Goal: Information Seeking & Learning: Find specific fact

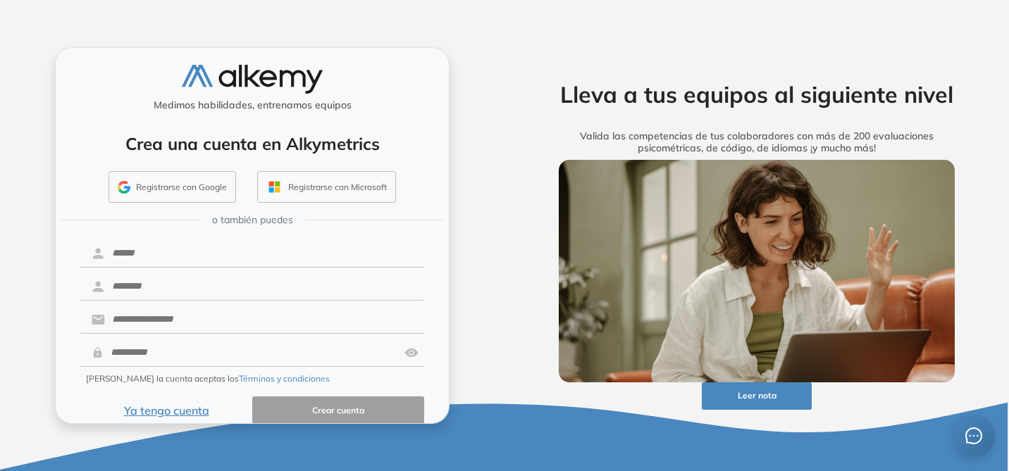
scroll to position [18, 0]
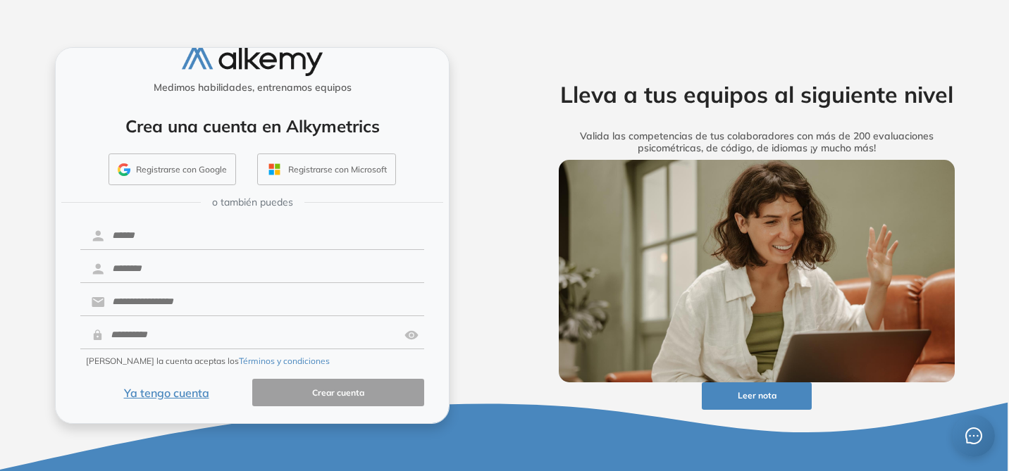
click at [179, 392] on button "Ya tengo cuenta" at bounding box center [166, 392] width 172 height 27
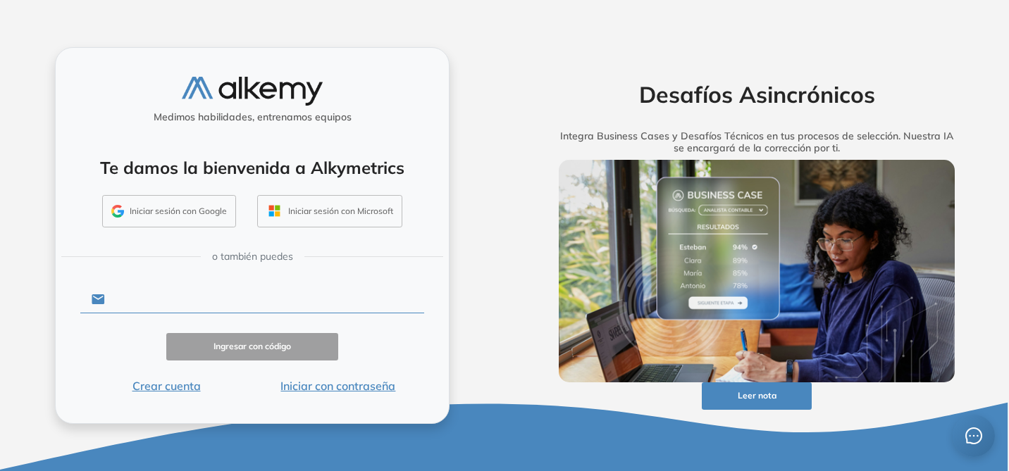
click at [202, 309] on input "text" at bounding box center [264, 299] width 319 height 27
type input "**********"
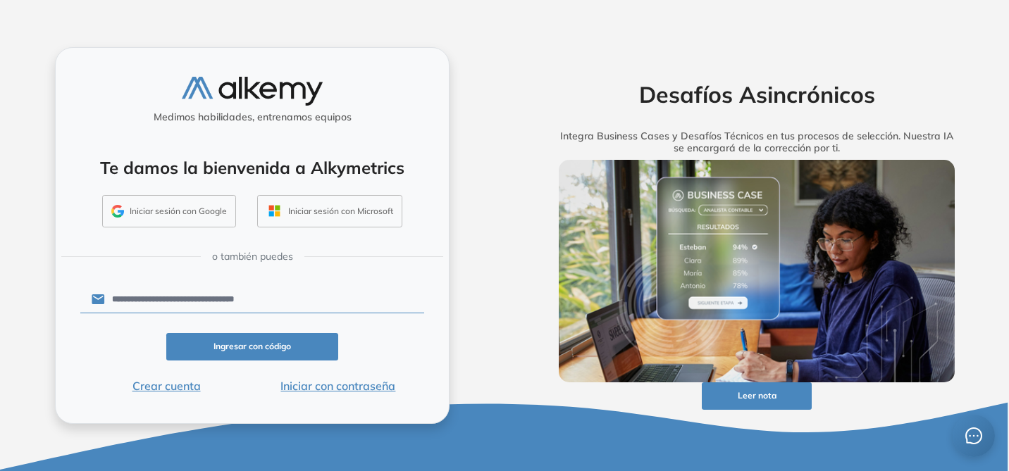
click at [352, 385] on button "Iniciar con contraseña" at bounding box center [338, 386] width 172 height 17
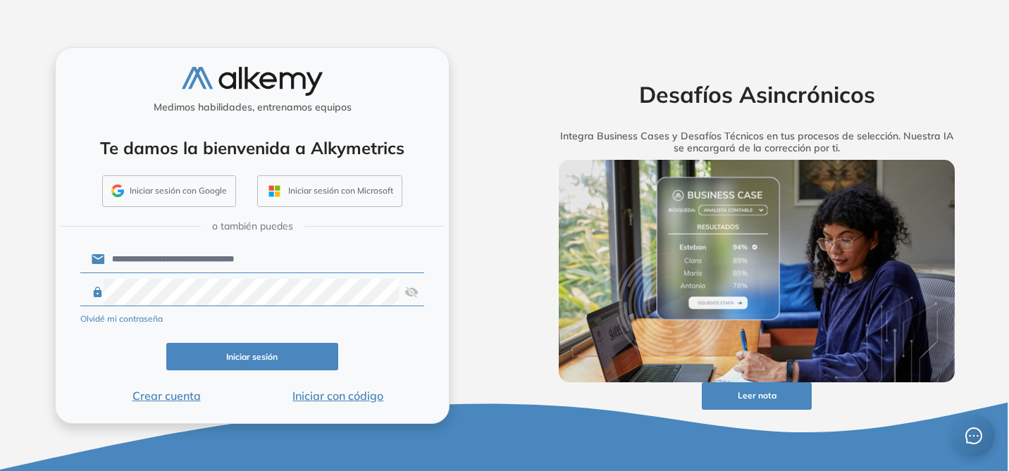
click button "Iniciar sesión" at bounding box center [252, 356] width 172 height 27
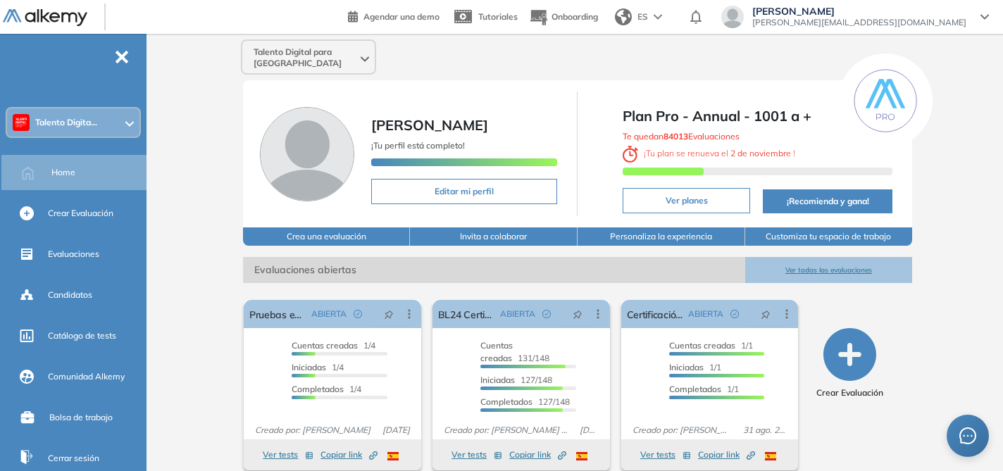
click at [126, 121] on icon at bounding box center [129, 124] width 8 height 6
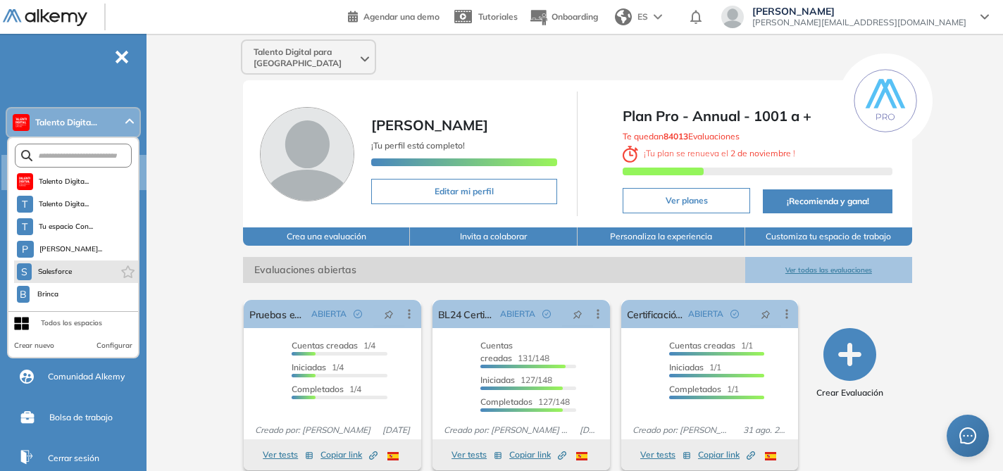
click at [92, 270] on li "S Salesforce" at bounding box center [76, 272] width 124 height 23
click at [57, 271] on span "Salesforce" at bounding box center [55, 271] width 36 height 11
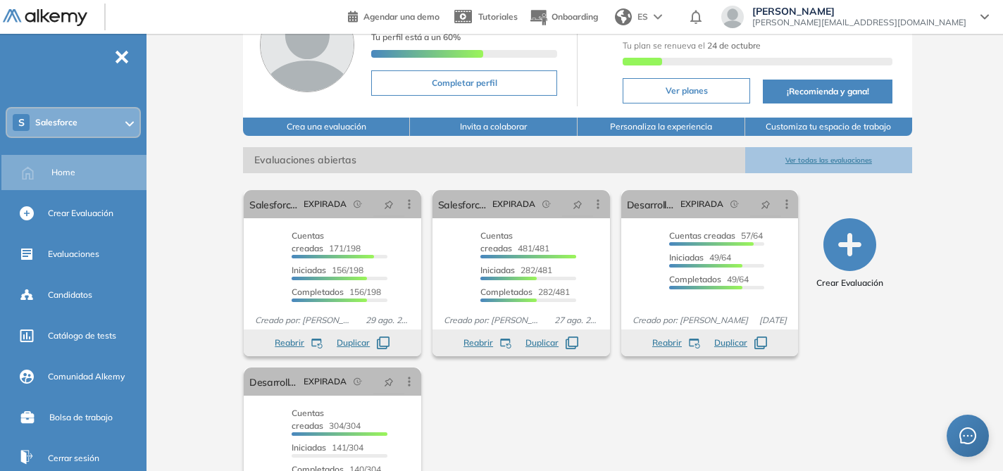
scroll to position [100, 0]
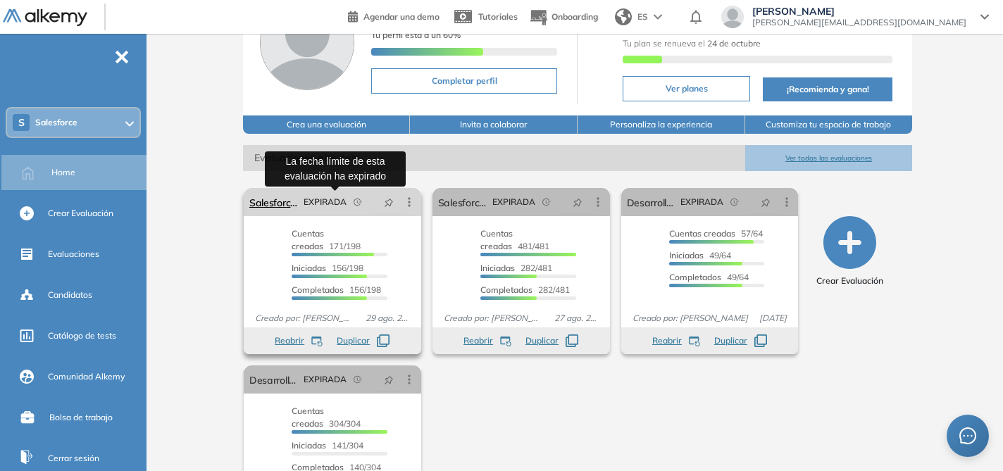
click at [321, 204] on span "EXPIRADA" at bounding box center [325, 202] width 43 height 13
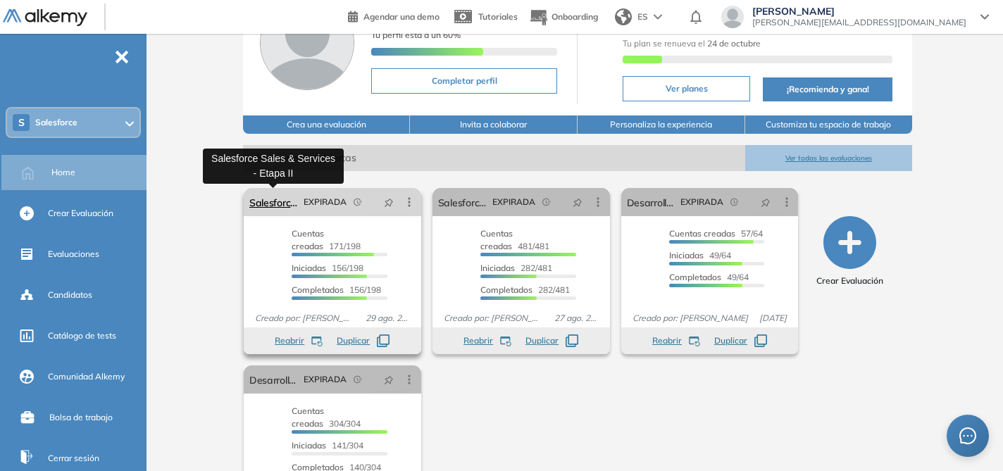
click at [273, 205] on link "Salesforce Sales & Services - Etapa II" at bounding box center [273, 202] width 49 height 28
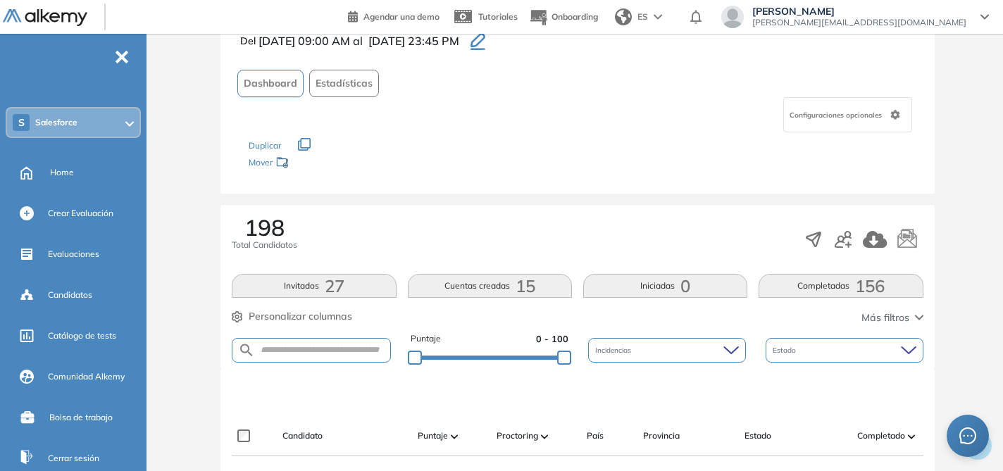
scroll to position [111, 0]
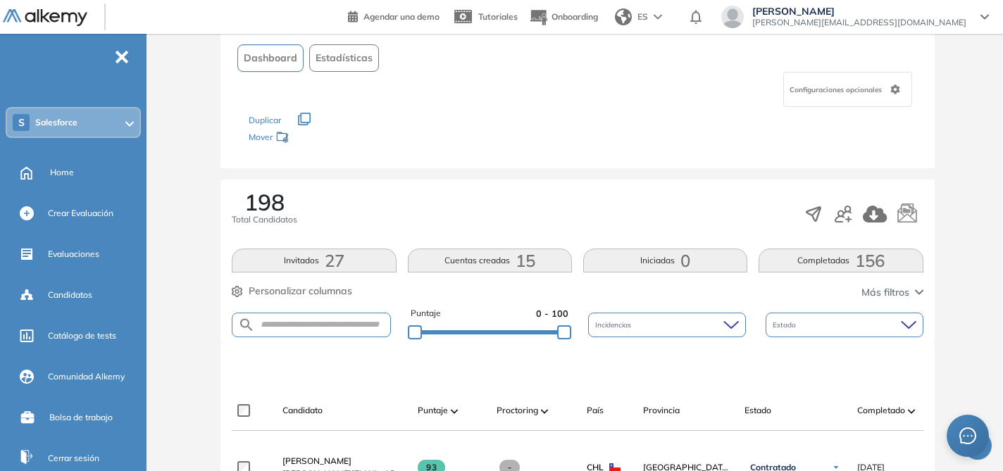
click at [833, 316] on div "Estado" at bounding box center [845, 325] width 158 height 25
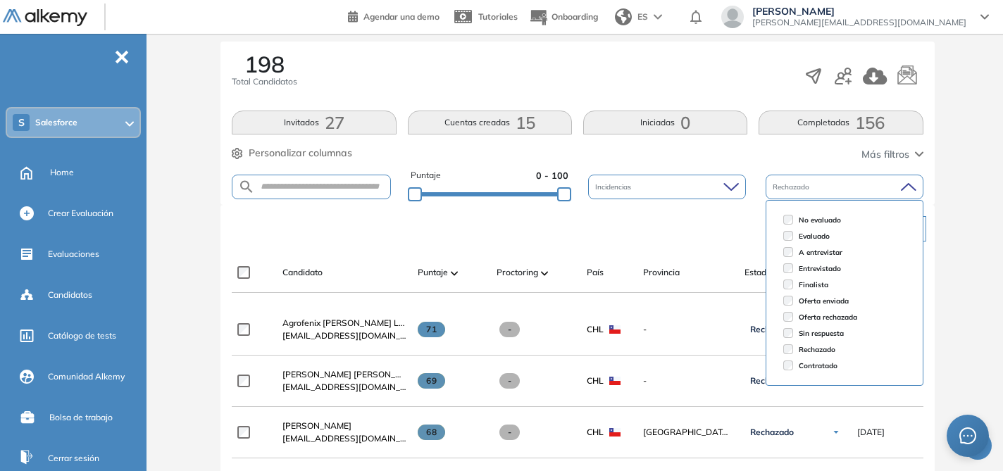
scroll to position [259, 0]
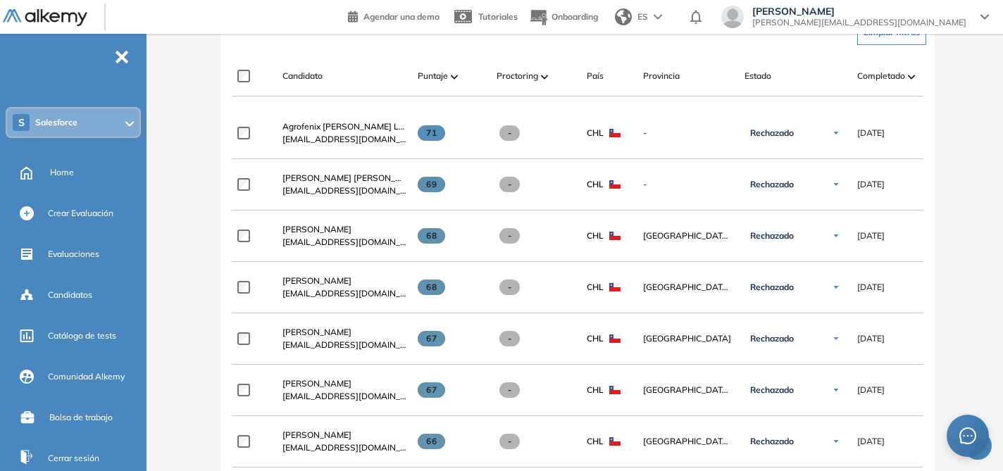
scroll to position [446, 0]
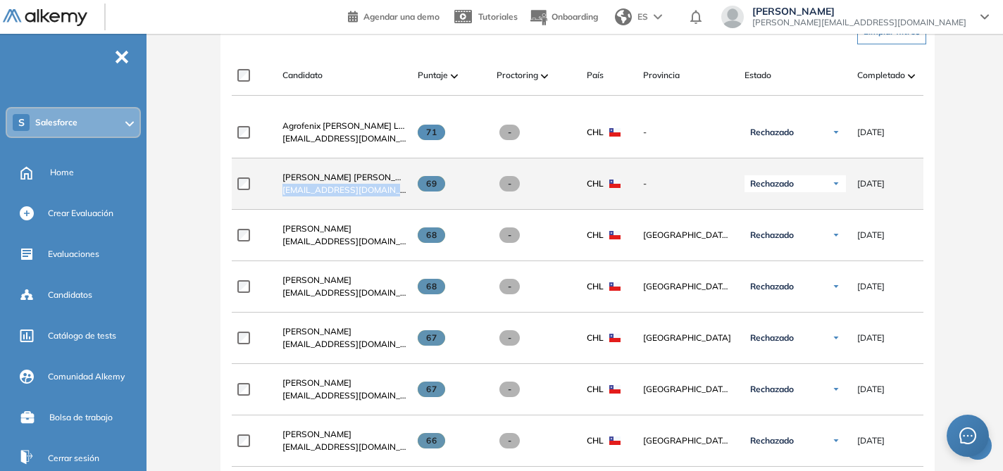
drag, startPoint x: 391, startPoint y: 197, endPoint x: 280, endPoint y: 196, distance: 111.3
click at [280, 196] on div "Isidora Catalina Navarrete isi.navarrete99@gmail.com" at bounding box center [338, 184] width 135 height 48
copy span "isi.navarrete99@gmail.com"
